Goal: Task Accomplishment & Management: Use online tool/utility

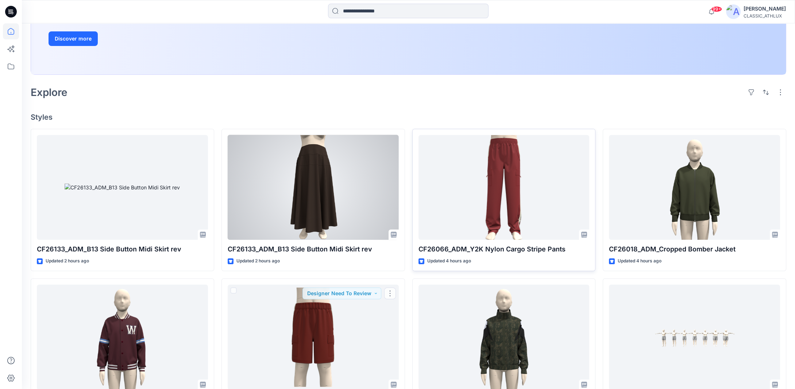
scroll to position [146, 0]
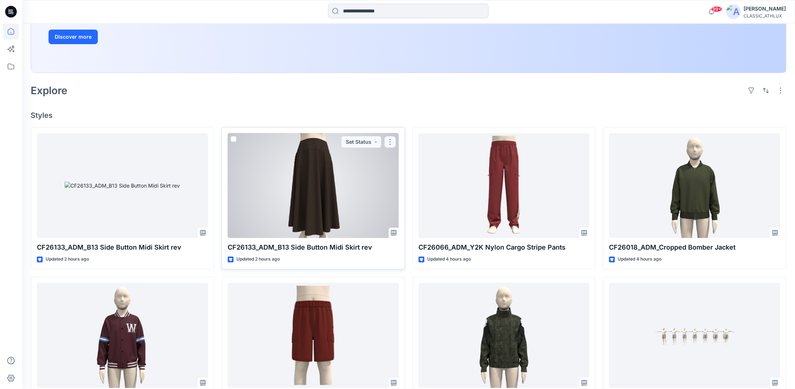
click at [388, 141] on button "button" at bounding box center [390, 142] width 12 height 12
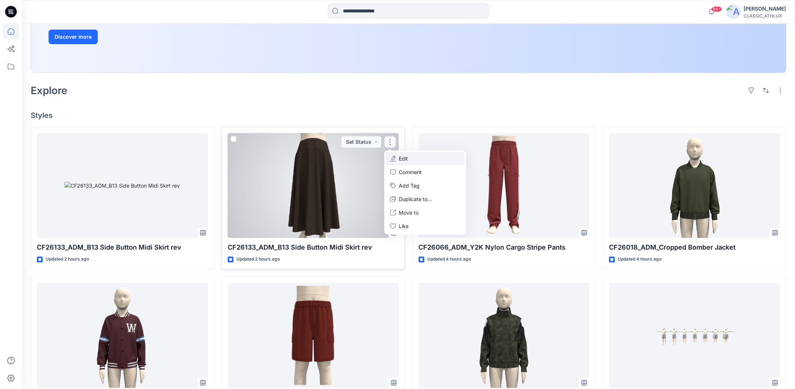
click at [413, 160] on button "Edit" at bounding box center [425, 159] width 79 height 14
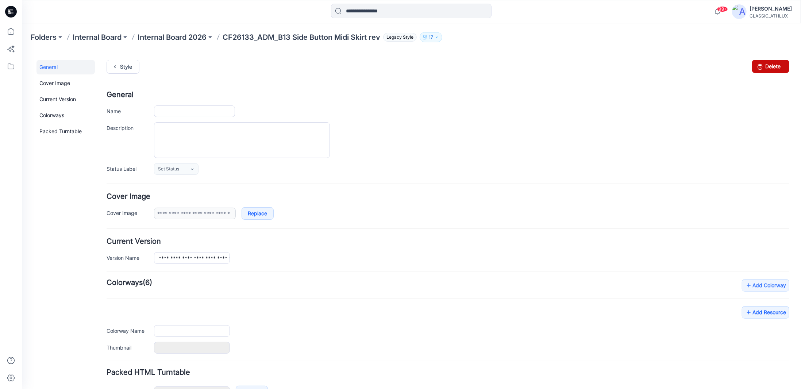
click at [761, 67] on link "Delete" at bounding box center [770, 66] width 37 height 13
type input "**********"
type input "*****"
type input "**********"
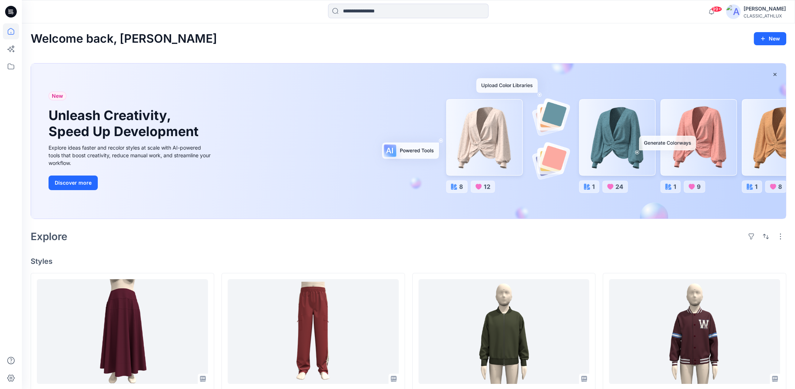
click at [225, 237] on div "Explore" at bounding box center [409, 237] width 756 height 18
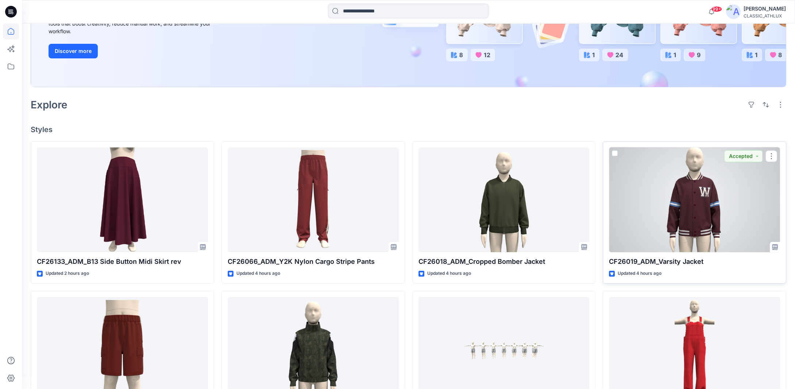
scroll to position [183, 0]
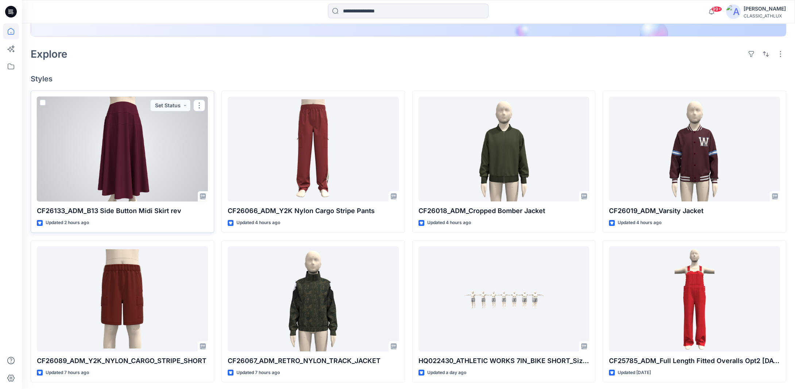
click at [140, 175] on div at bounding box center [122, 149] width 171 height 105
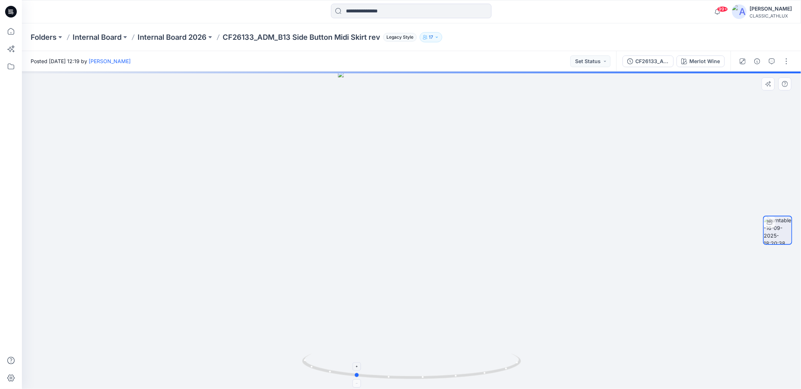
drag, startPoint x: 510, startPoint y: 367, endPoint x: 457, endPoint y: 366, distance: 52.6
click at [457, 366] on icon at bounding box center [412, 367] width 221 height 27
drag, startPoint x: 509, startPoint y: 369, endPoint x: 718, endPoint y: 353, distance: 209.4
click at [718, 353] on div at bounding box center [411, 231] width 779 height 318
click at [710, 63] on div "Merlot Wine" at bounding box center [705, 61] width 31 height 8
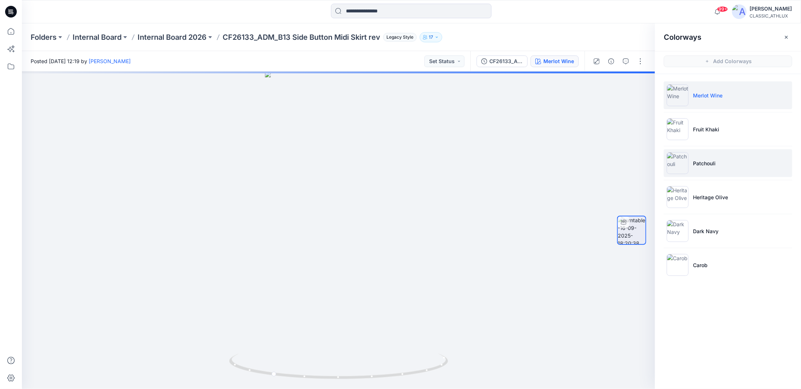
click at [720, 166] on li "Patchouli" at bounding box center [728, 163] width 129 height 28
drag, startPoint x: 422, startPoint y: 373, endPoint x: 340, endPoint y: 362, distance: 82.5
click at [340, 362] on icon at bounding box center [339, 367] width 221 height 27
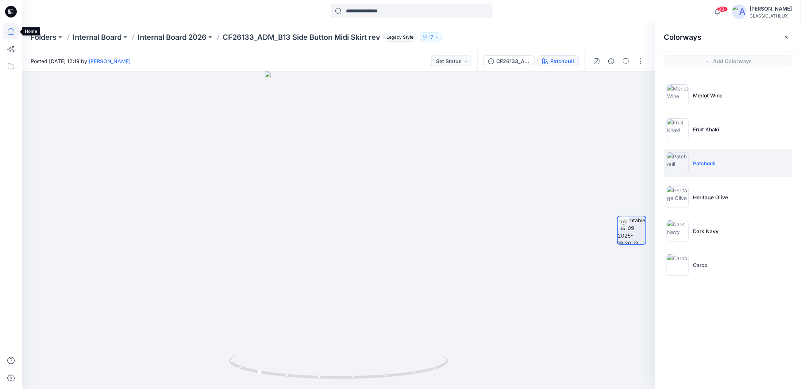
click at [15, 33] on icon at bounding box center [11, 31] width 16 height 16
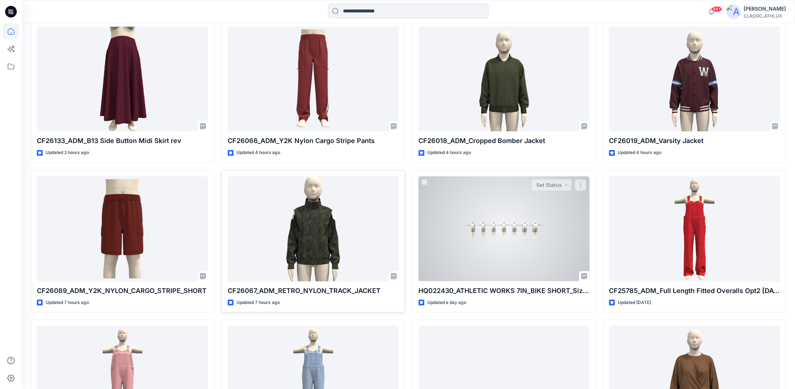
scroll to position [256, 0]
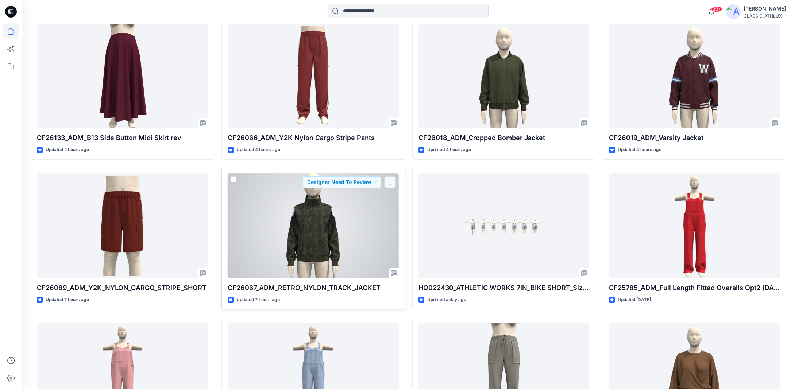
click at [392, 181] on button "button" at bounding box center [390, 182] width 12 height 12
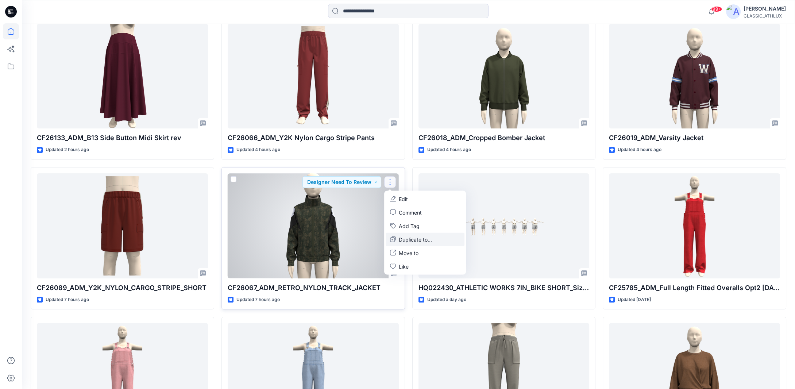
click at [408, 240] on p "Duplicate to..." at bounding box center [415, 239] width 33 height 8
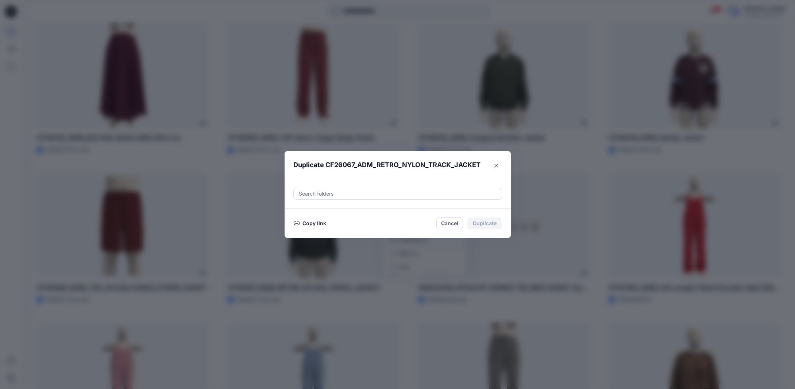
click at [316, 222] on button "Copy link" at bounding box center [310, 223] width 33 height 9
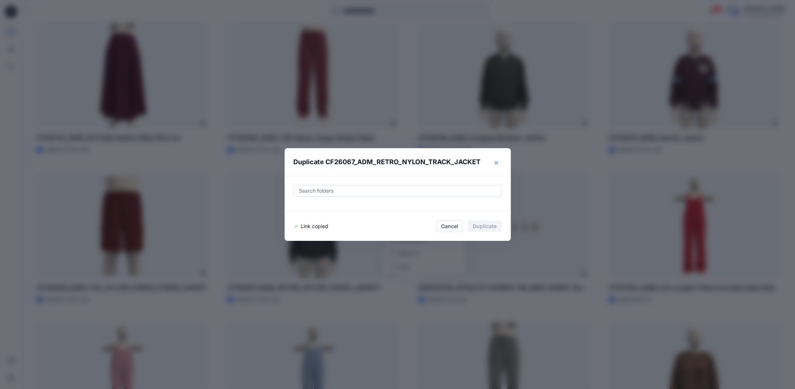
click at [498, 164] on icon "Close" at bounding box center [497, 163] width 4 height 4
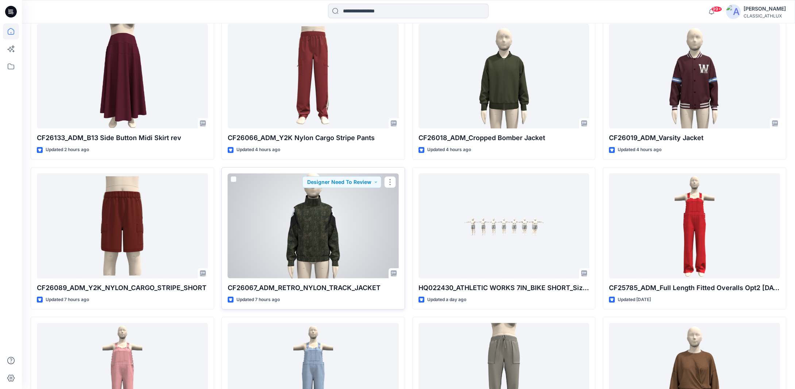
click at [291, 239] on div at bounding box center [313, 225] width 171 height 105
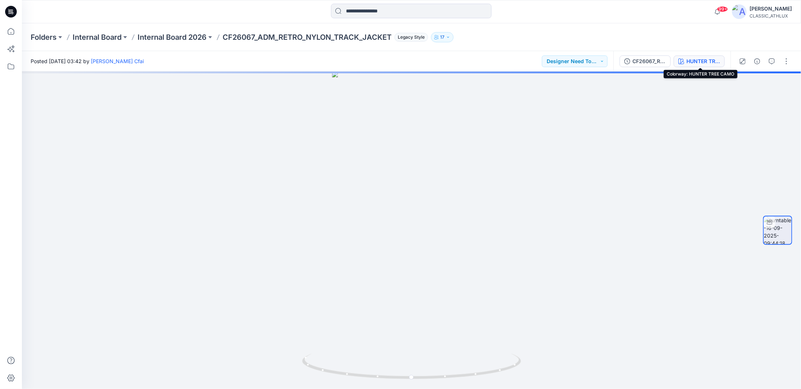
click at [701, 60] on div "HUNTER TREE CAMO" at bounding box center [704, 61] width 34 height 8
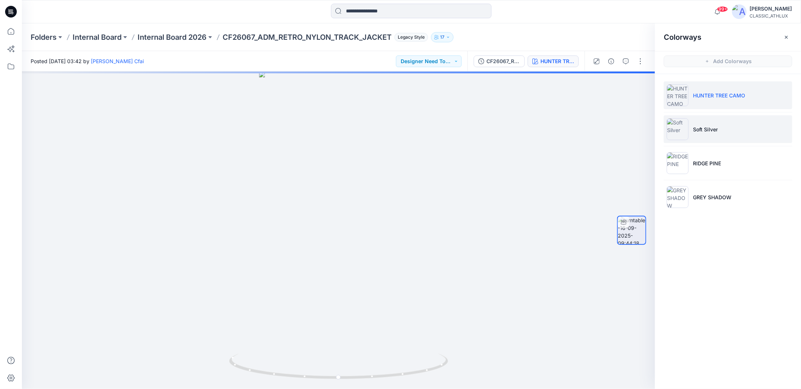
click at [714, 129] on p "Soft Silver" at bounding box center [705, 130] width 25 height 8
drag, startPoint x: 401, startPoint y: 376, endPoint x: 425, endPoint y: 370, distance: 25.3
click at [425, 370] on icon at bounding box center [339, 367] width 221 height 27
click at [135, 41] on div at bounding box center [133, 37] width 6 height 10
click at [151, 37] on p "Internal Board 2026" at bounding box center [172, 37] width 69 height 10
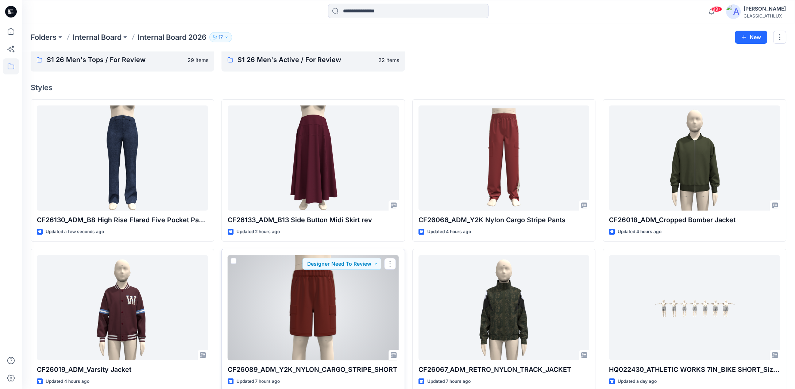
scroll to position [73, 0]
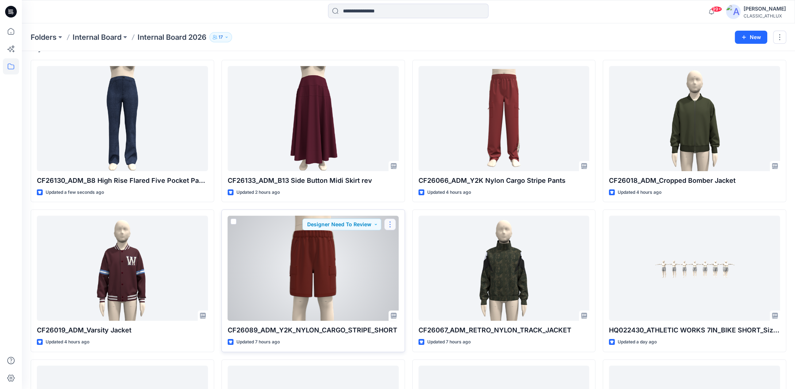
click at [391, 225] on button "button" at bounding box center [390, 225] width 12 height 12
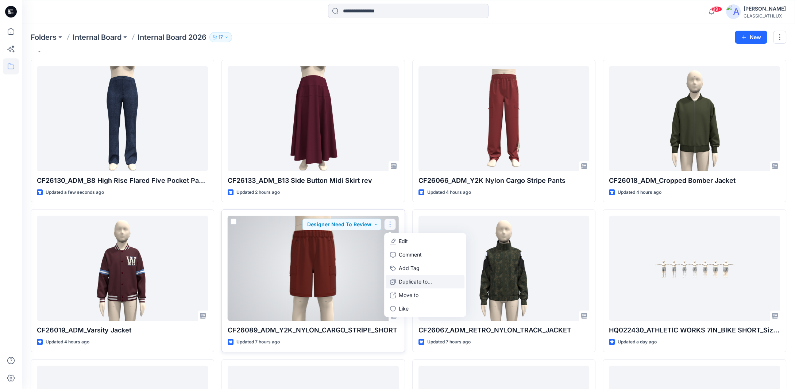
click at [403, 279] on p "Duplicate to..." at bounding box center [415, 282] width 33 height 8
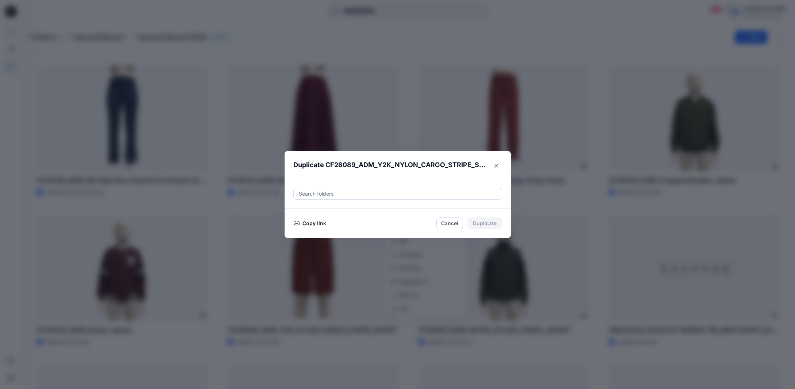
click at [320, 224] on button "Copy link" at bounding box center [310, 223] width 33 height 9
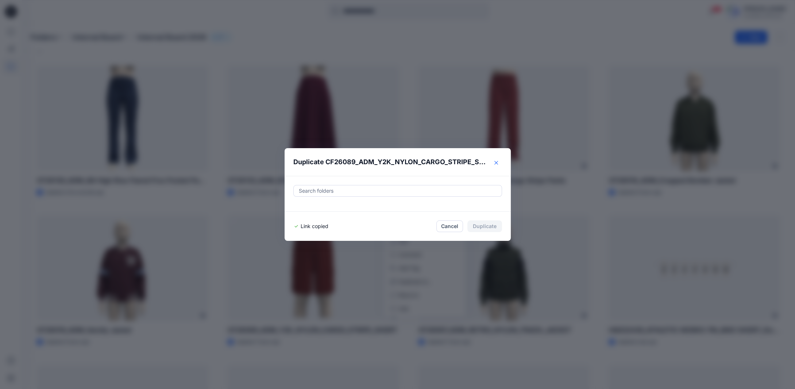
click at [498, 163] on icon "Close" at bounding box center [497, 163] width 4 height 4
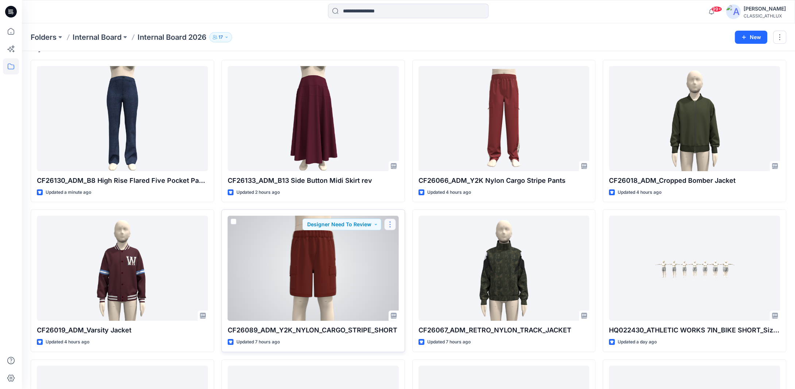
click at [391, 222] on button "button" at bounding box center [390, 225] width 12 height 12
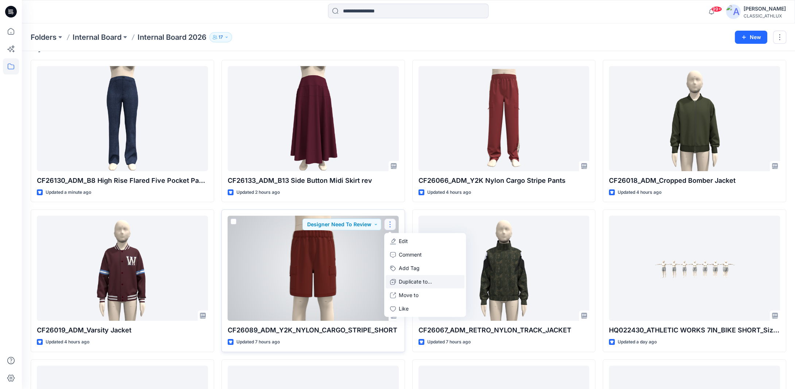
click at [418, 281] on p "Duplicate to..." at bounding box center [415, 282] width 33 height 8
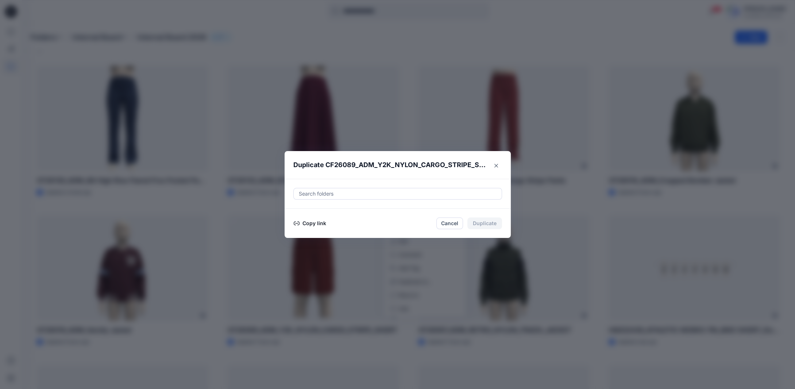
click at [319, 223] on button "Copy link" at bounding box center [310, 223] width 33 height 9
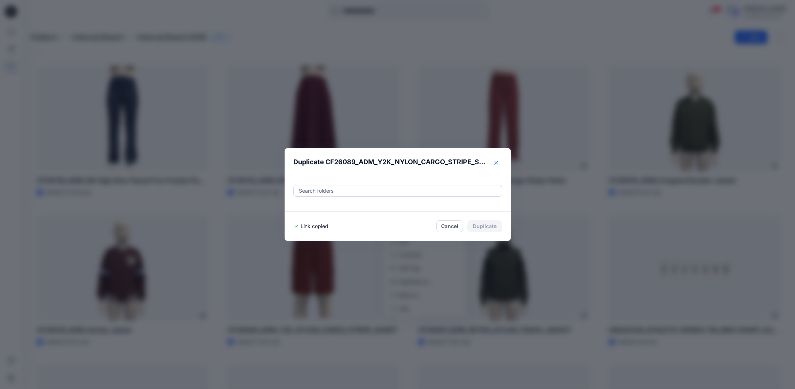
click at [498, 163] on icon "Close" at bounding box center [497, 163] width 4 height 4
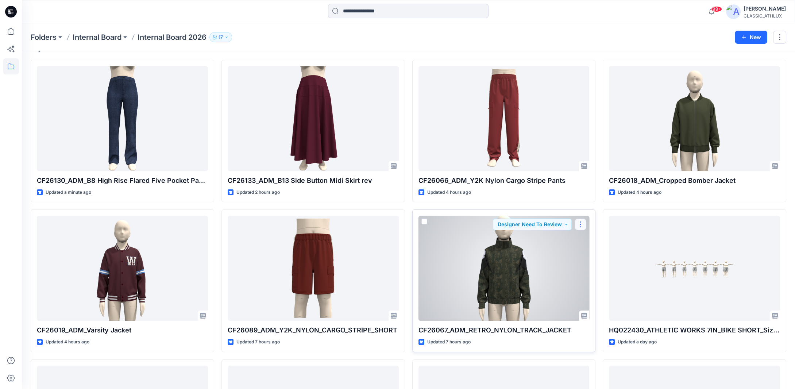
click at [582, 225] on button "button" at bounding box center [581, 225] width 12 height 12
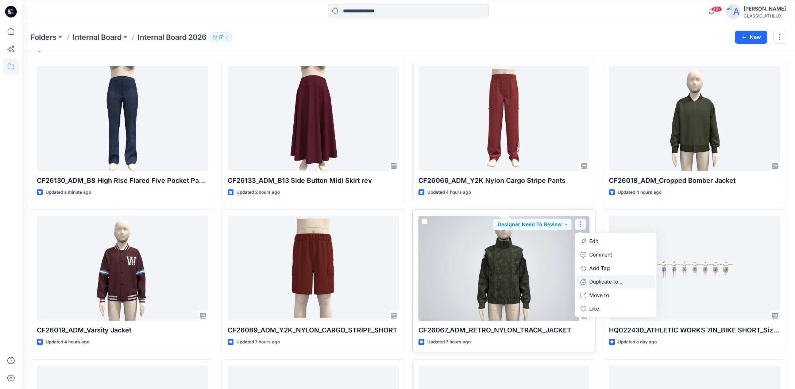
click at [590, 281] on button "Duplicate to..." at bounding box center [615, 282] width 79 height 14
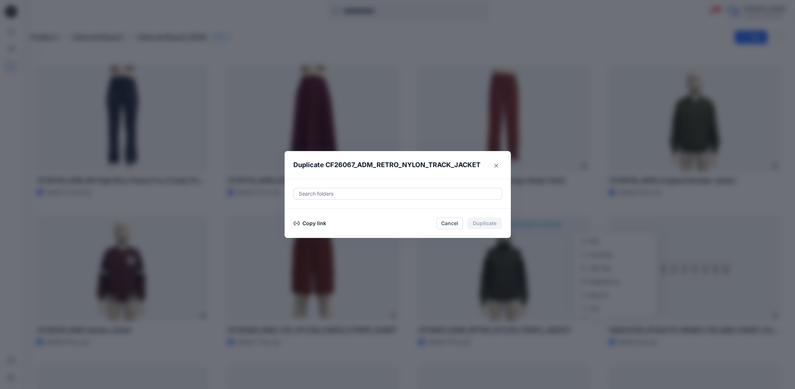
click at [315, 222] on button "Copy link" at bounding box center [310, 223] width 33 height 9
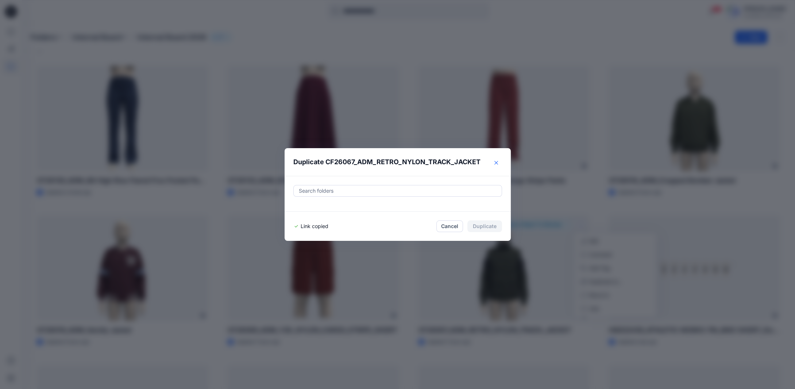
click at [498, 164] on icon "Close" at bounding box center [497, 163] width 4 height 4
